Goal: Task Accomplishment & Management: Use online tool/utility

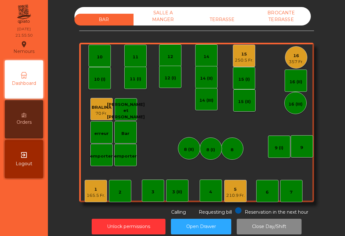
click at [242, 55] on div "15" at bounding box center [244, 54] width 19 height 6
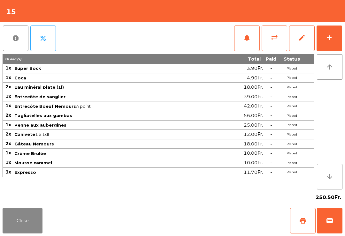
click at [307, 226] on button "print" at bounding box center [303, 221] width 26 height 26
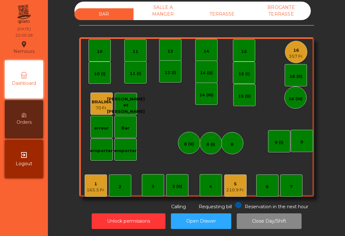
scroll to position [5, 0]
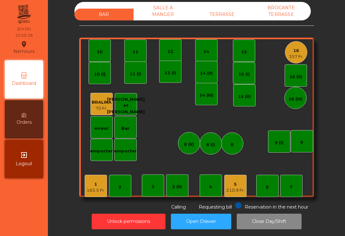
click at [242, 189] on div "210.9 Fr." at bounding box center [235, 191] width 19 height 6
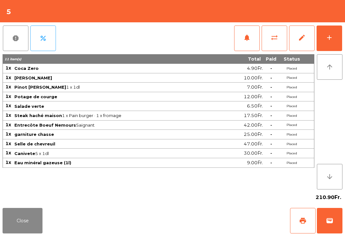
click at [331, 223] on span "wallet" at bounding box center [330, 221] width 8 height 8
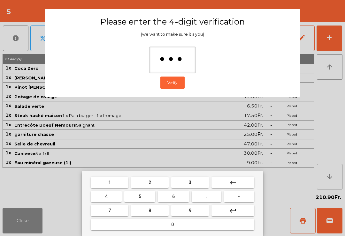
type input "****"
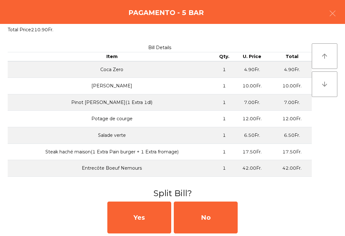
click at [217, 219] on div "No" at bounding box center [206, 218] width 64 height 32
click at [211, 217] on div "MB" at bounding box center [206, 218] width 64 height 32
click at [212, 220] on div "No" at bounding box center [206, 218] width 64 height 32
click at [211, 224] on div "No" at bounding box center [206, 218] width 64 height 32
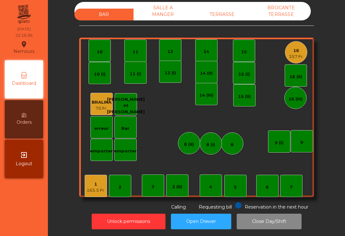
click at [307, 55] on div "16 357 Fr." at bounding box center [296, 52] width 22 height 22
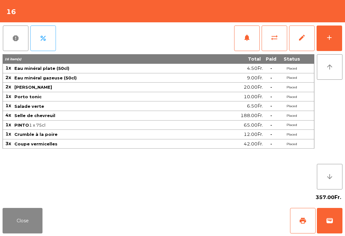
click at [331, 226] on button "wallet" at bounding box center [330, 221] width 26 height 26
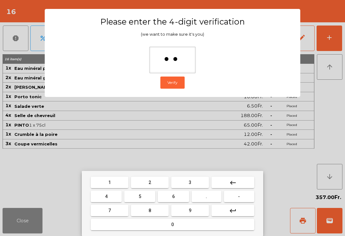
type input "***"
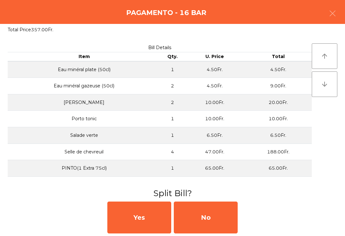
click at [219, 224] on div "No" at bounding box center [206, 218] width 64 height 32
click at [215, 224] on div "MB" at bounding box center [206, 218] width 64 height 32
click at [215, 224] on div "No" at bounding box center [206, 218] width 64 height 32
click at [205, 224] on div "No" at bounding box center [206, 218] width 64 height 32
